Goal: Find specific page/section: Find specific page/section

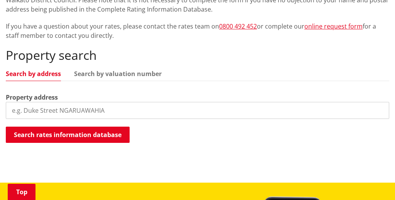
scroll to position [187, 0]
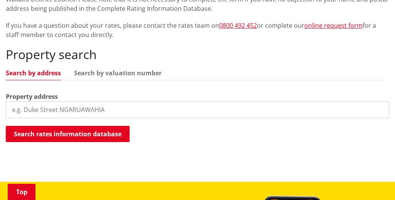
click at [61, 109] on input "search" at bounding box center [197, 109] width 383 height 17
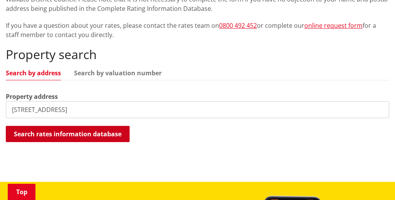
type input "[STREET_ADDRESS]"
click at [65, 136] on button "Search rates information database" at bounding box center [68, 134] width 124 height 16
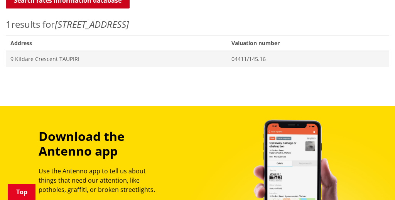
scroll to position [315, 0]
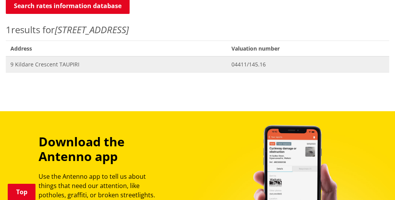
click at [65, 64] on span "9 Kildare Crescent TAUPIRI" at bounding box center [116, 65] width 212 height 8
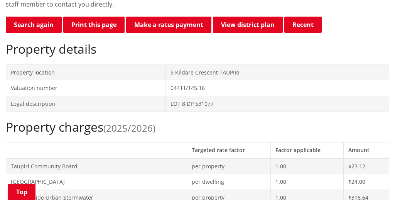
scroll to position [220, 0]
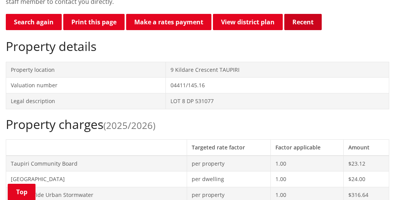
click at [296, 24] on button "Recent" at bounding box center [302, 22] width 37 height 16
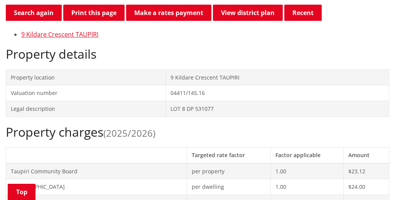
scroll to position [231, 0]
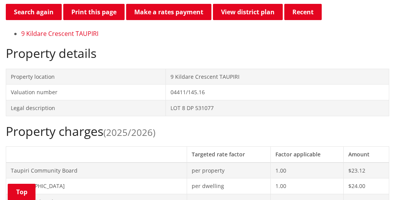
click at [67, 34] on link "9 Kildare Crescent TAUPIRI" at bounding box center [59, 33] width 77 height 8
